Goal: Task Accomplishment & Management: Use online tool/utility

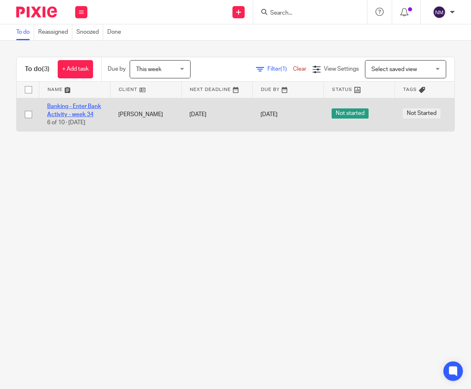
click at [85, 107] on link "Banking - Enter Bank Activity - week 34" at bounding box center [74, 111] width 54 height 14
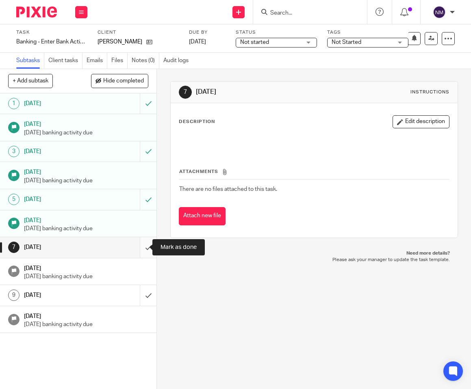
click at [138, 248] on input "submit" at bounding box center [78, 247] width 157 height 20
